Goal: Find specific page/section: Find specific page/section

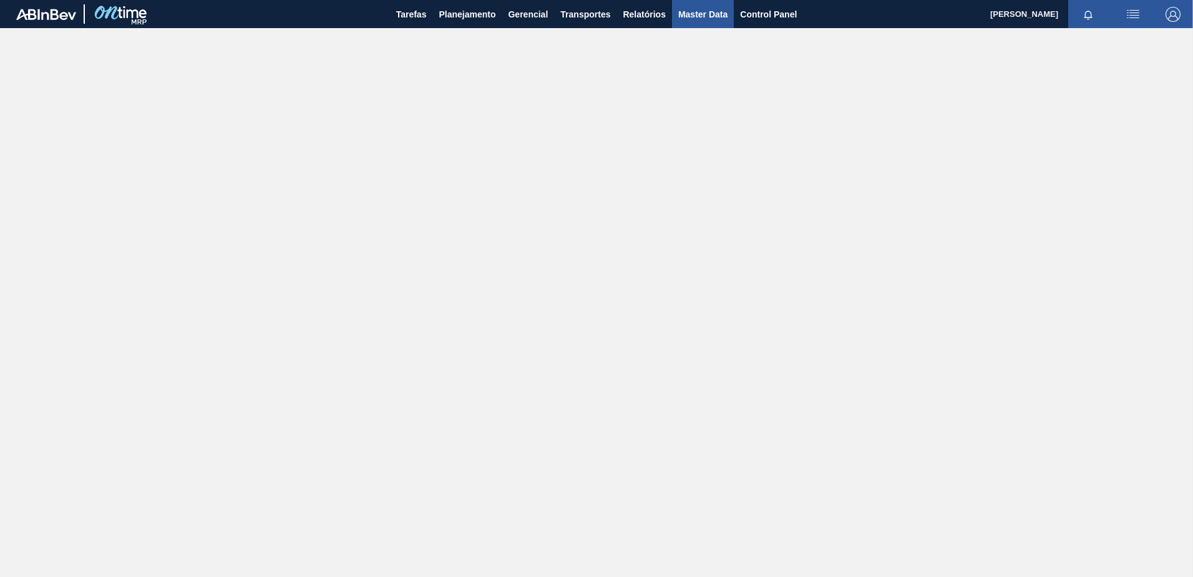
click at [696, 14] on span "Master Data" at bounding box center [702, 14] width 49 height 15
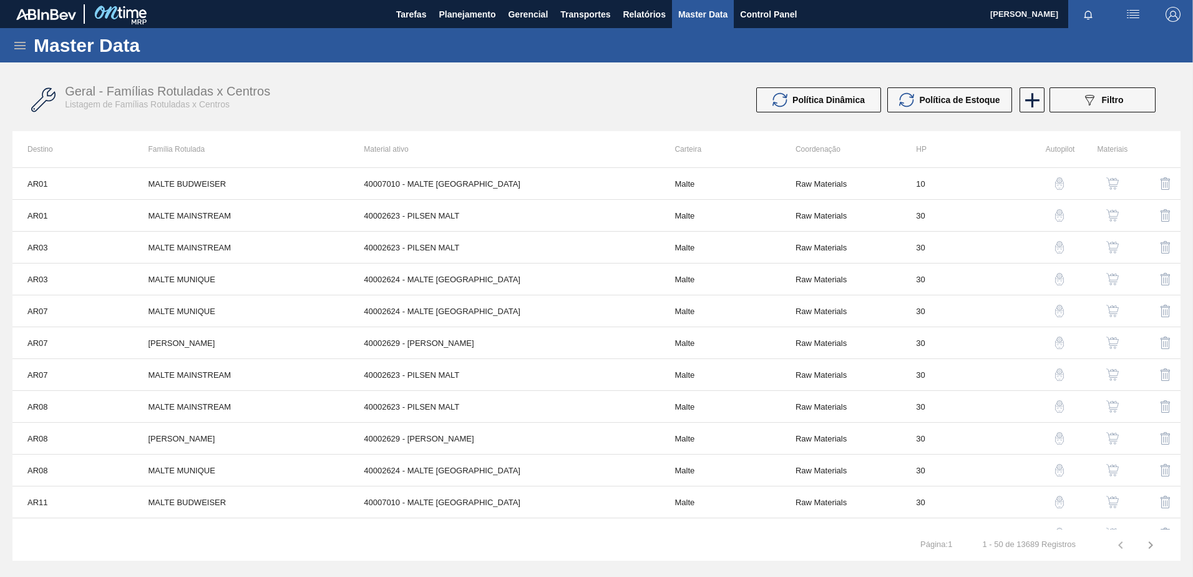
click at [20, 45] on icon at bounding box center [19, 45] width 11 height 7
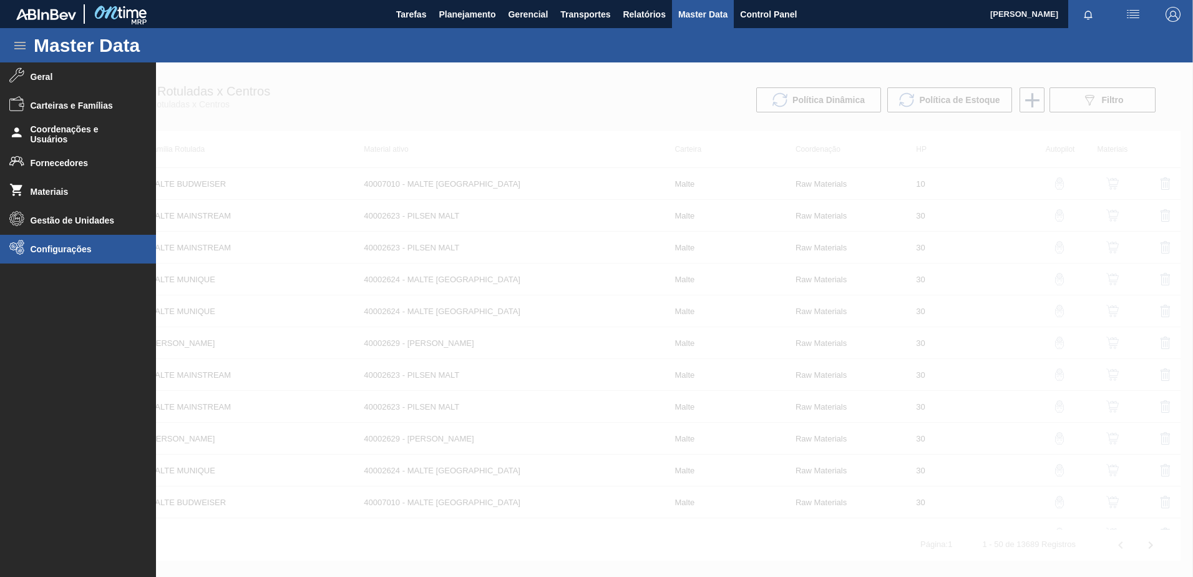
click at [41, 248] on span "Configurações" at bounding box center [82, 249] width 103 height 10
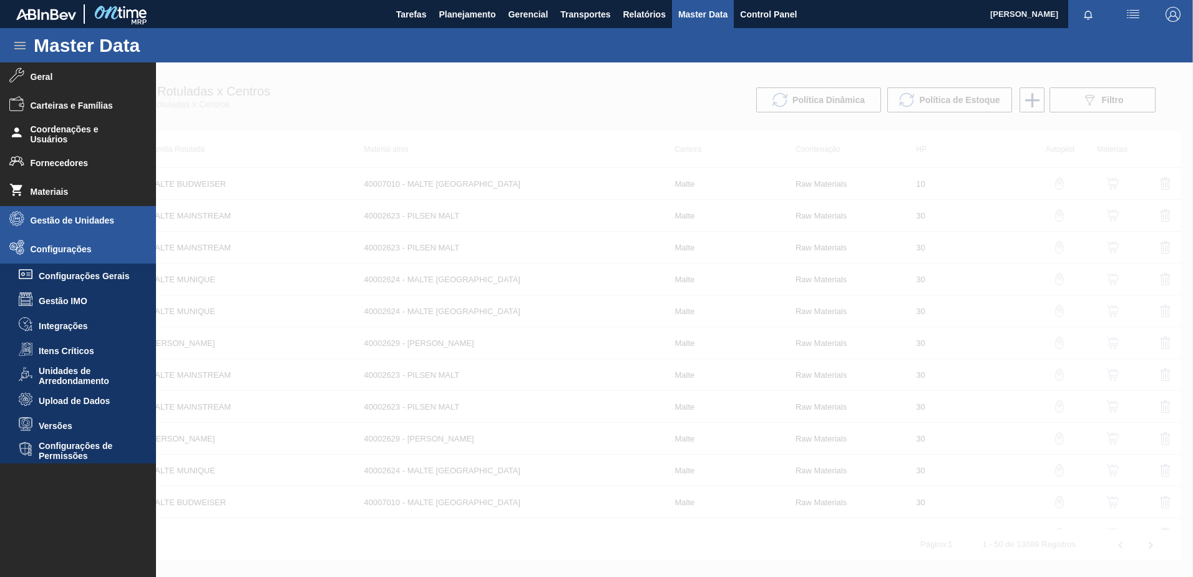
click at [58, 224] on span "Gestão de Unidades" at bounding box center [82, 220] width 103 height 10
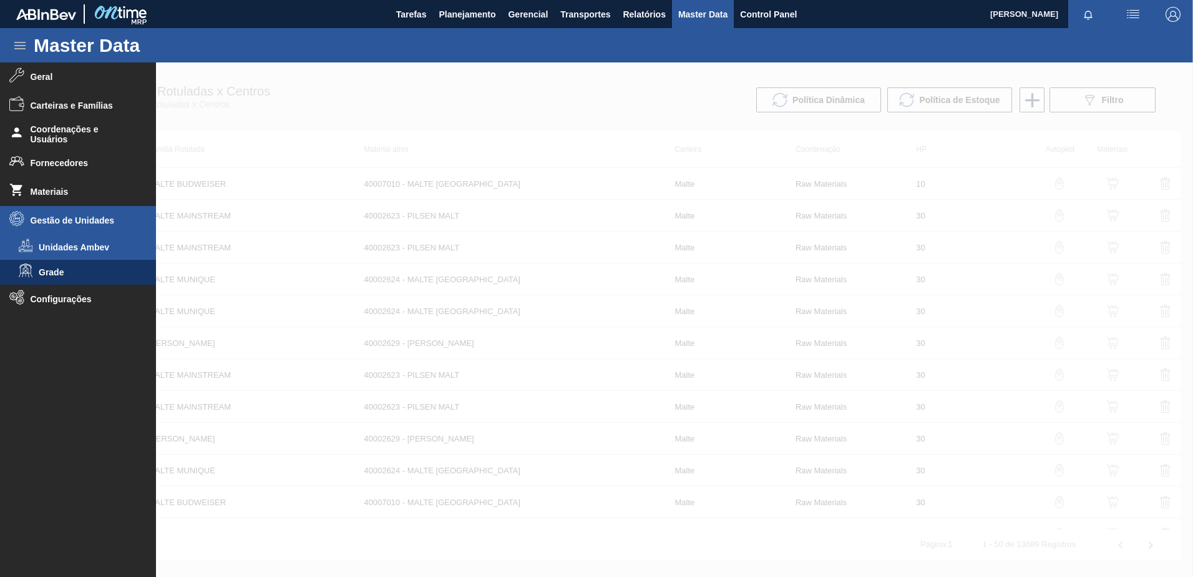
click at [69, 247] on span "Unidades Ambev" at bounding box center [87, 247] width 96 height 10
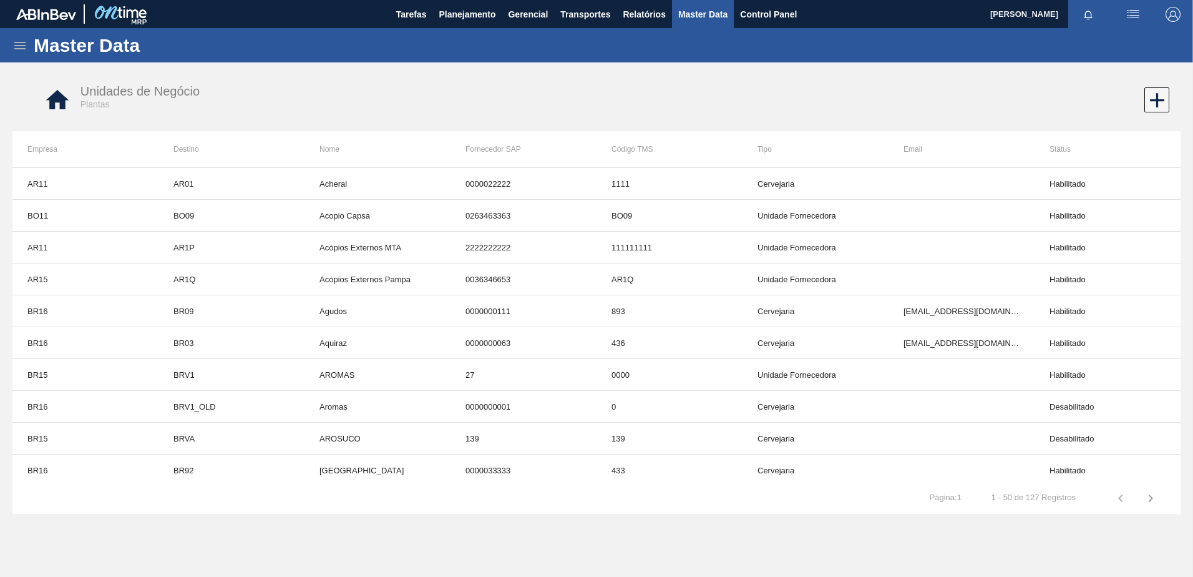
click at [14, 34] on div "Master Data" at bounding box center [596, 45] width 1193 height 34
